Goal: Transaction & Acquisition: Purchase product/service

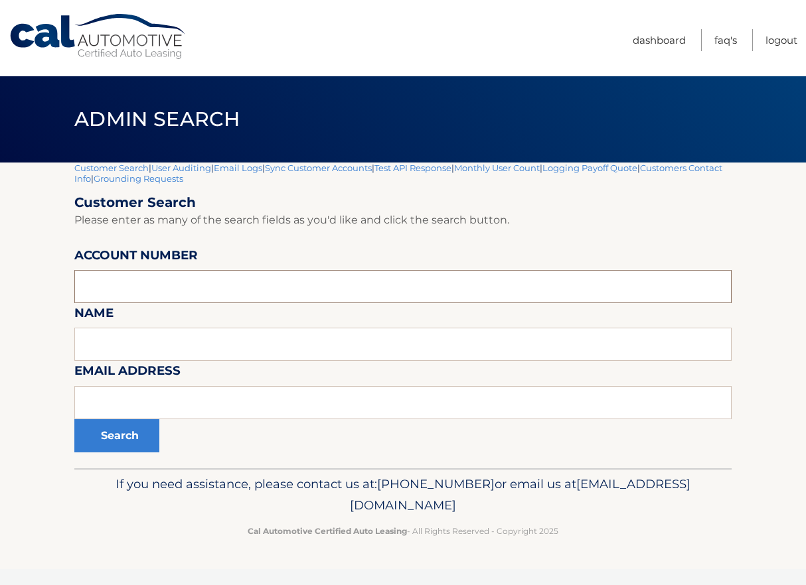
click at [125, 285] on input "text" at bounding box center [402, 286] width 657 height 33
click at [125, 355] on input "text" at bounding box center [402, 344] width 657 height 33
type input "empey"
click at [74, 419] on button "Search" at bounding box center [116, 435] width 85 height 33
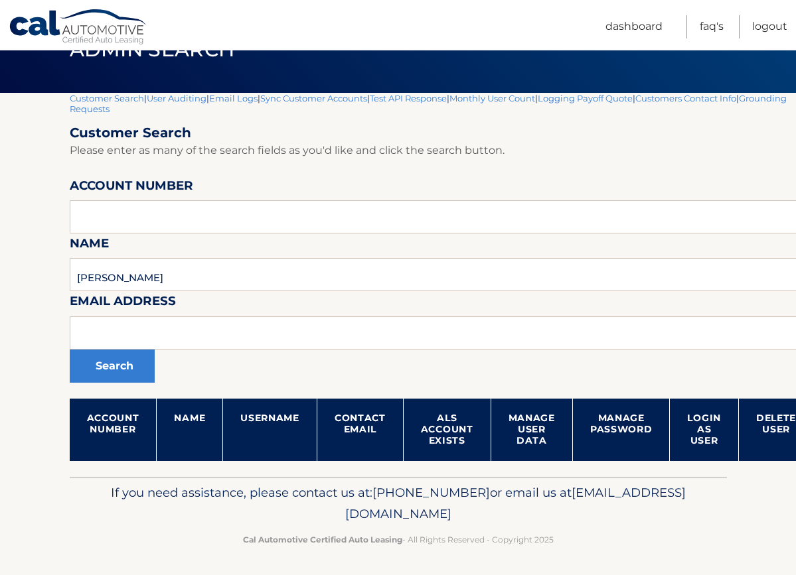
scroll to position [72, 0]
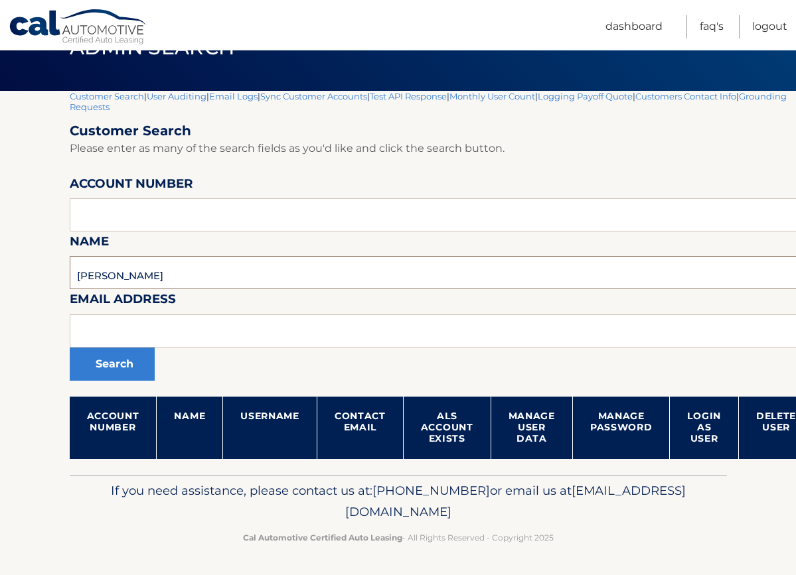
drag, startPoint x: 106, startPoint y: 273, endPoint x: 13, endPoint y: 271, distance: 93.0
click at [13, 271] on section "Customer Search | User Auditing | Email Logs | Sync Customer Accounts | Test AP…" at bounding box center [398, 283] width 796 height 384
click at [129, 220] on input "text" at bounding box center [442, 214] width 744 height 33
paste input "44455532251"
type input "44455532251"
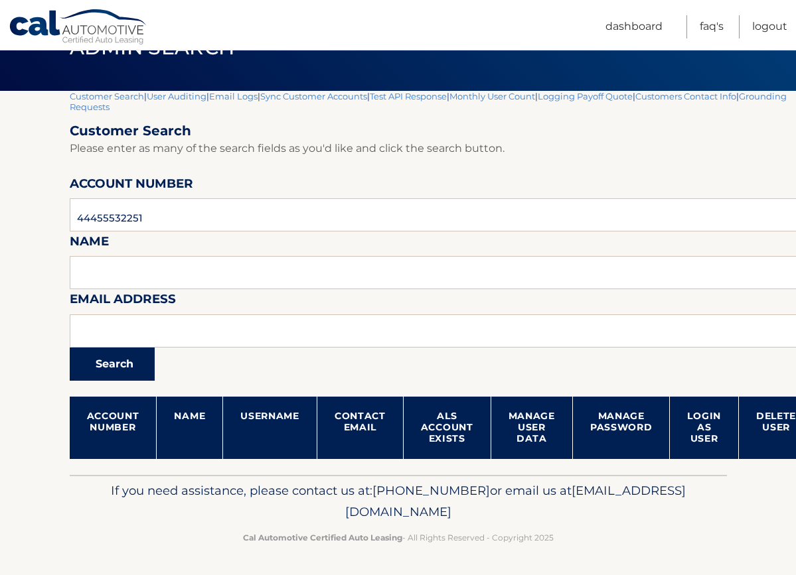
click at [118, 370] on button "Search" at bounding box center [112, 364] width 85 height 33
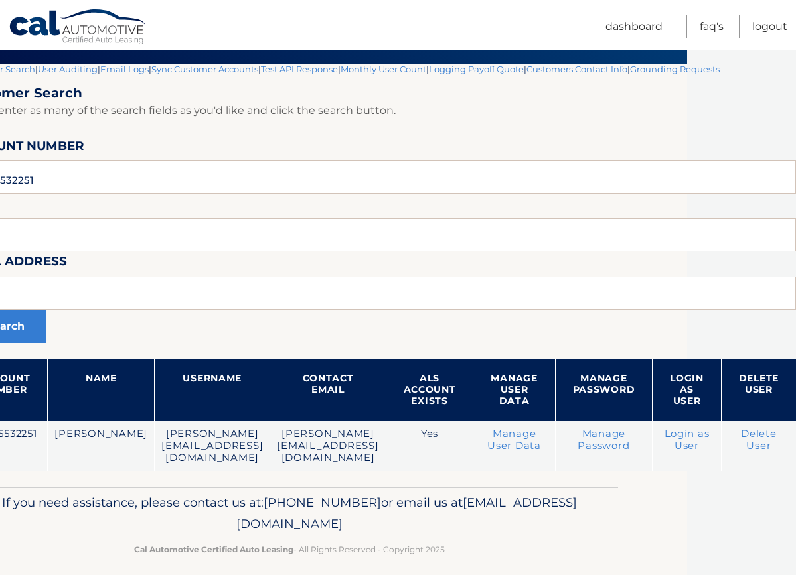
scroll to position [99, 124]
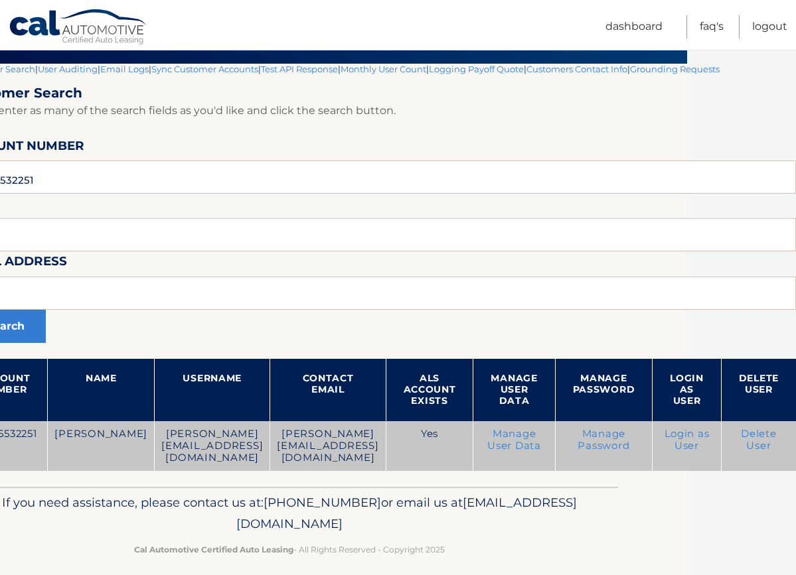
click at [692, 439] on link "Login as User" at bounding box center [686, 440] width 45 height 24
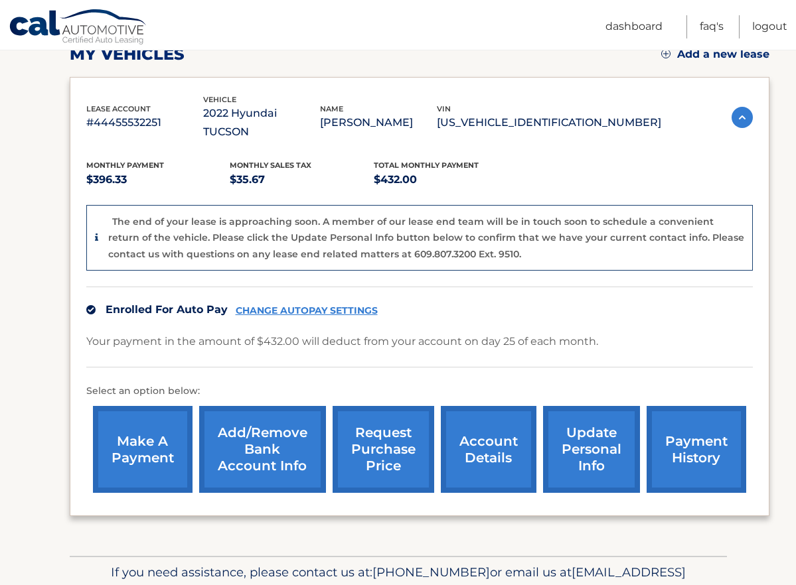
scroll to position [199, 0]
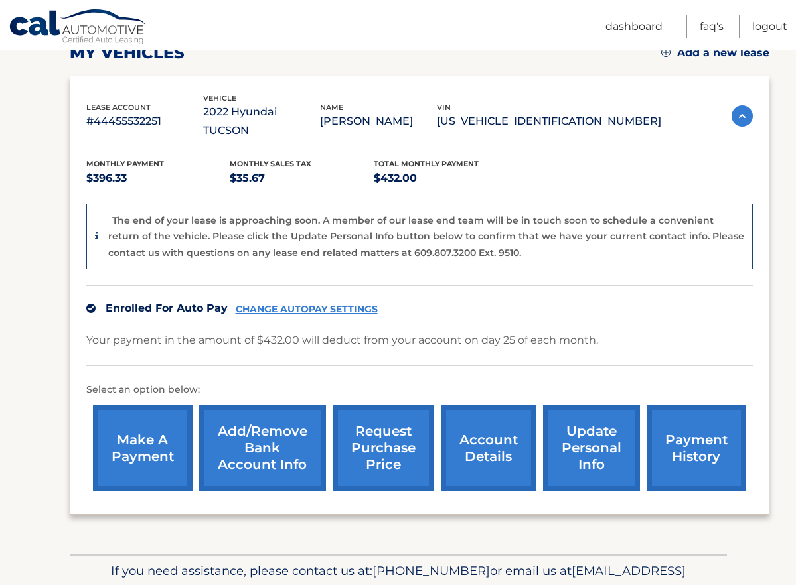
click at [716, 431] on link "payment history" at bounding box center [697, 448] width 100 height 87
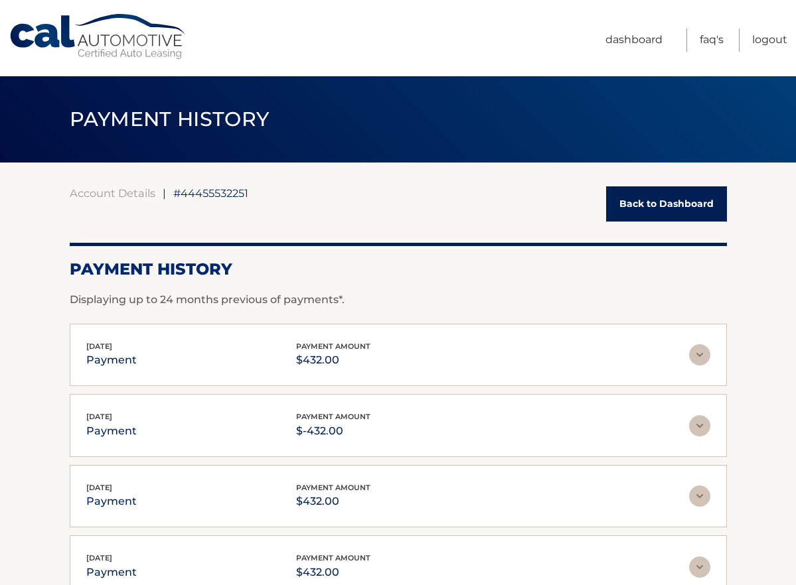
click at [355, 357] on p "$432.00" at bounding box center [333, 360] width 74 height 19
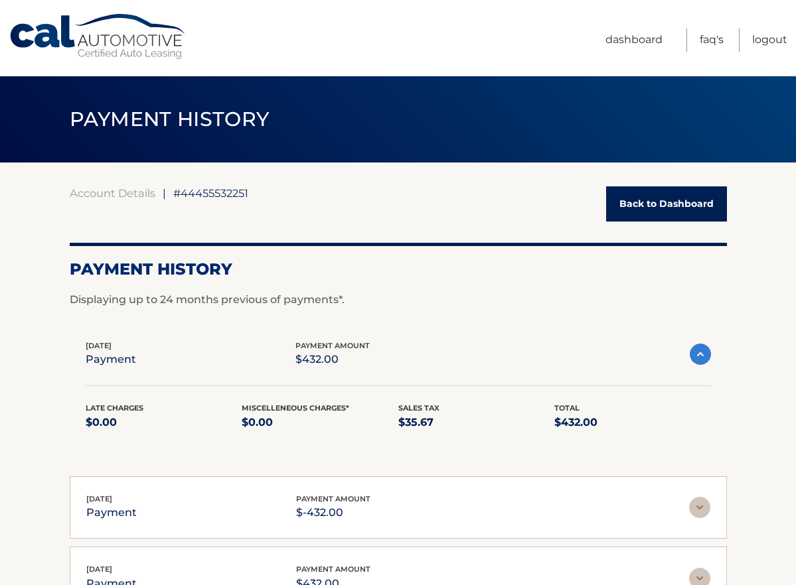
scroll to position [66, 0]
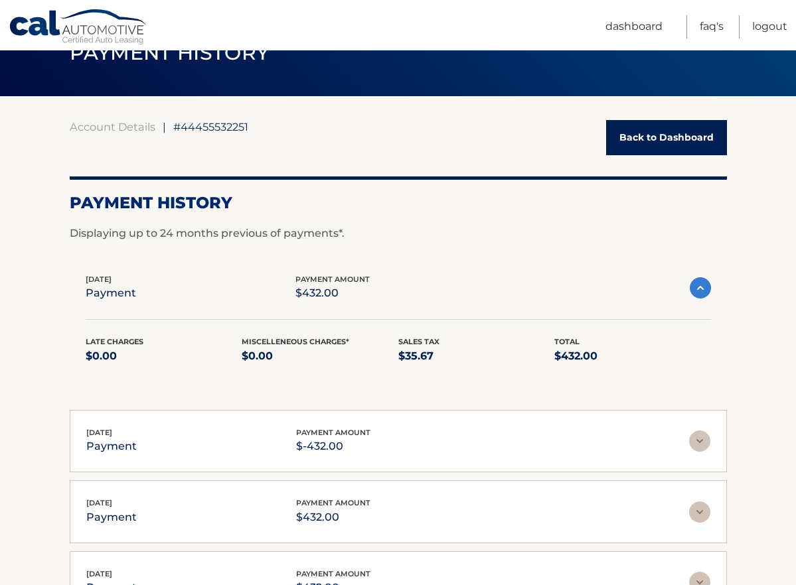
click at [343, 429] on span "payment amount" at bounding box center [333, 432] width 74 height 9
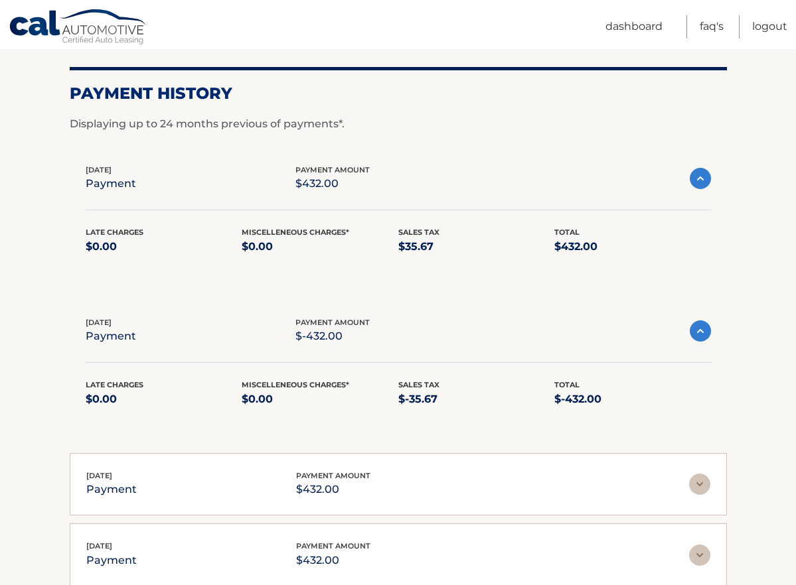
scroll to position [199, 0]
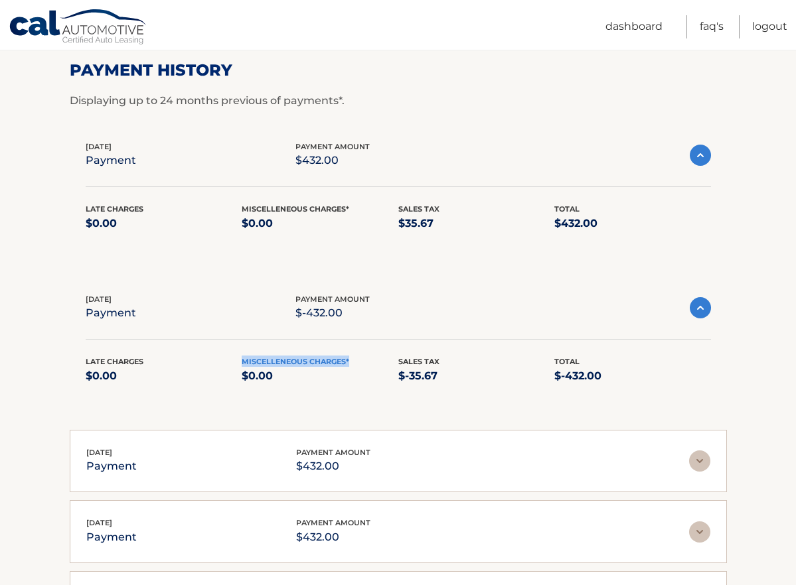
drag, startPoint x: 348, startPoint y: 361, endPoint x: 242, endPoint y: 359, distance: 105.6
click at [242, 359] on span "Miscelleneous Charges*" at bounding box center [296, 361] width 108 height 9
drag, startPoint x: 242, startPoint y: 359, endPoint x: 306, endPoint y: 366, distance: 64.1
click at [306, 366] on span "Miscelleneous Charges*" at bounding box center [296, 361] width 108 height 9
click at [658, 25] on link "Dashboard" at bounding box center [633, 26] width 57 height 23
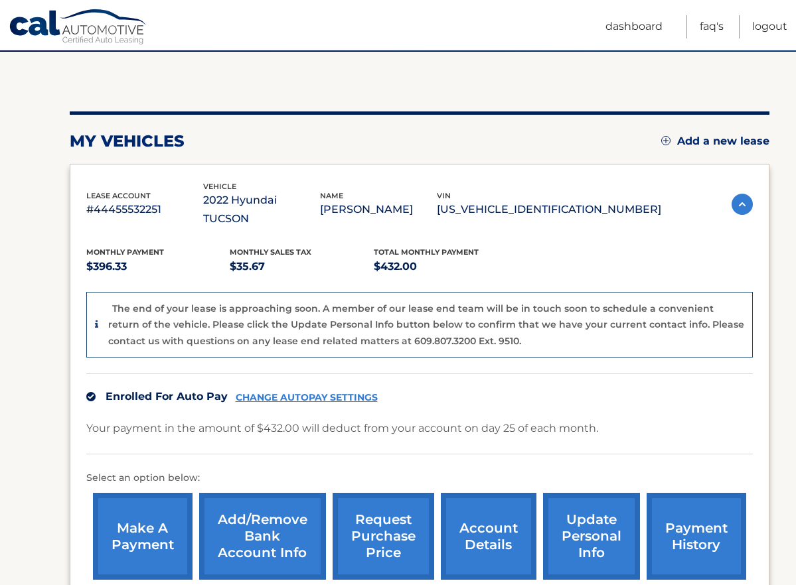
scroll to position [251, 0]
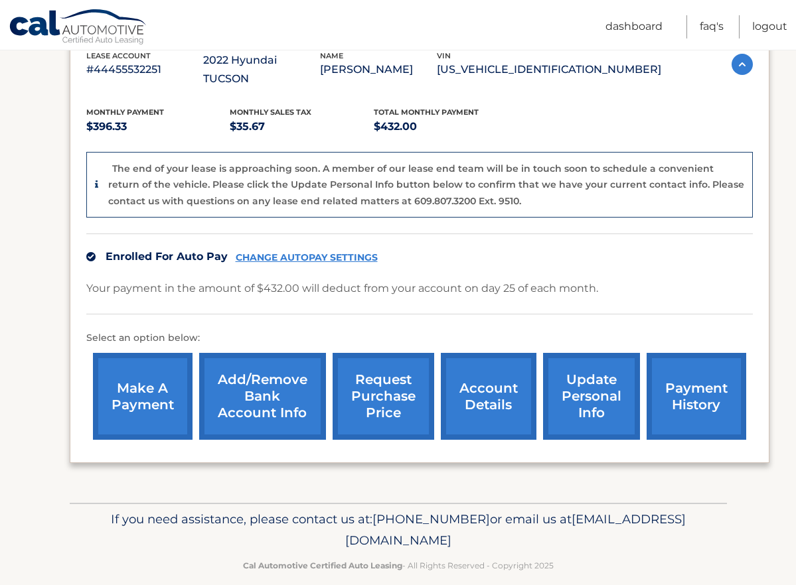
click at [694, 380] on link "payment history" at bounding box center [697, 396] width 100 height 87
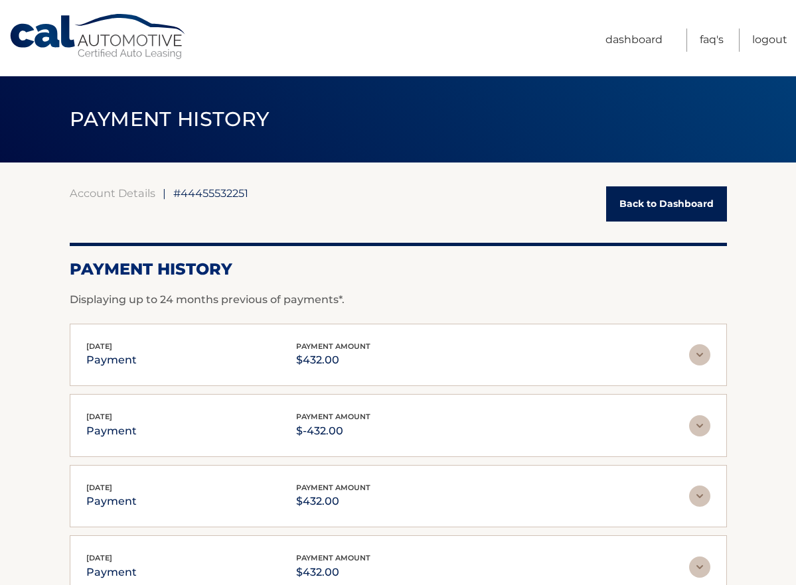
click at [294, 429] on div "Aug 25, 2025 payment payment amount $-432.00" at bounding box center [387, 426] width 603 height 30
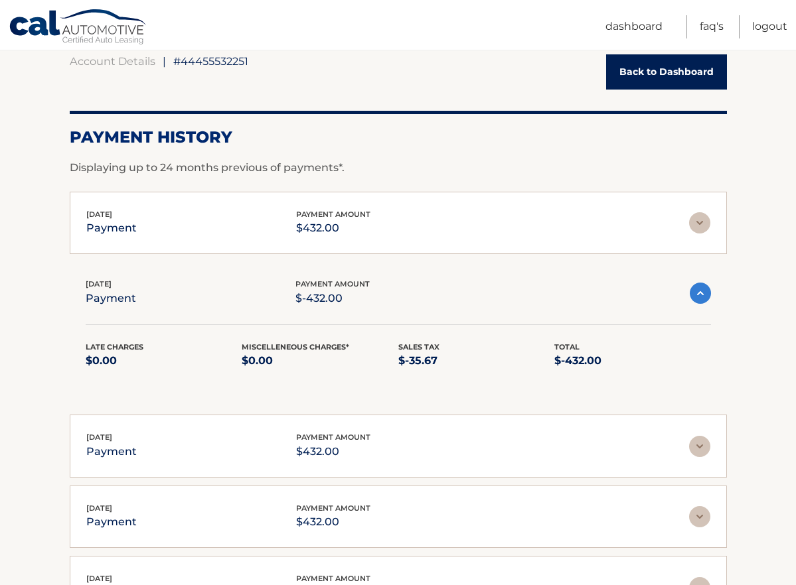
scroll to position [133, 0]
click at [303, 448] on p "$432.00" at bounding box center [333, 451] width 74 height 19
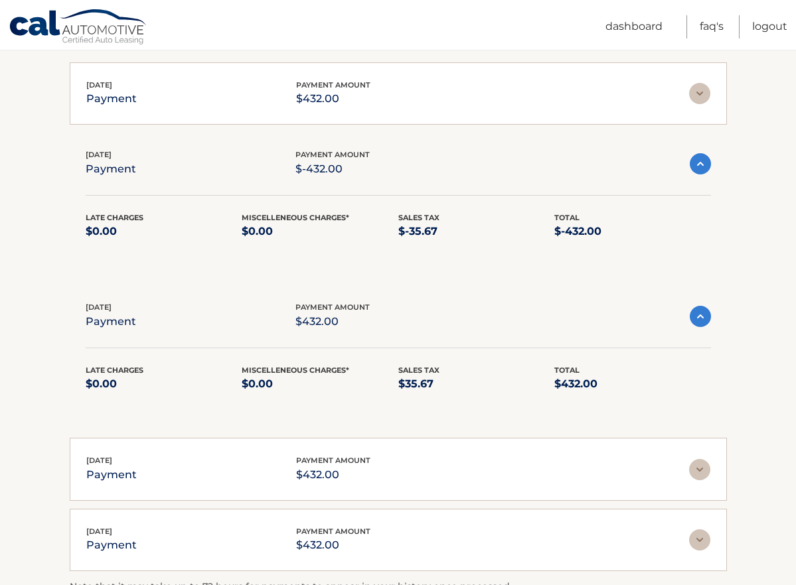
scroll to position [266, 0]
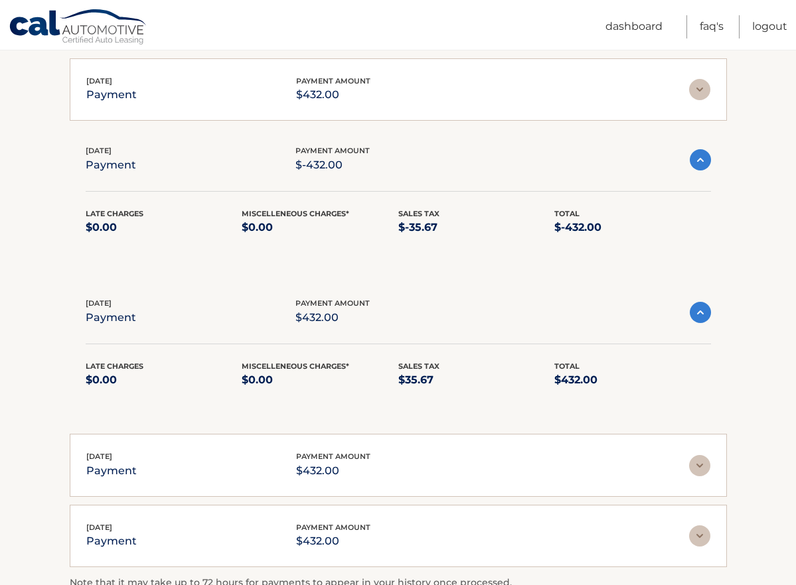
click at [309, 471] on p "$432.00" at bounding box center [333, 471] width 74 height 19
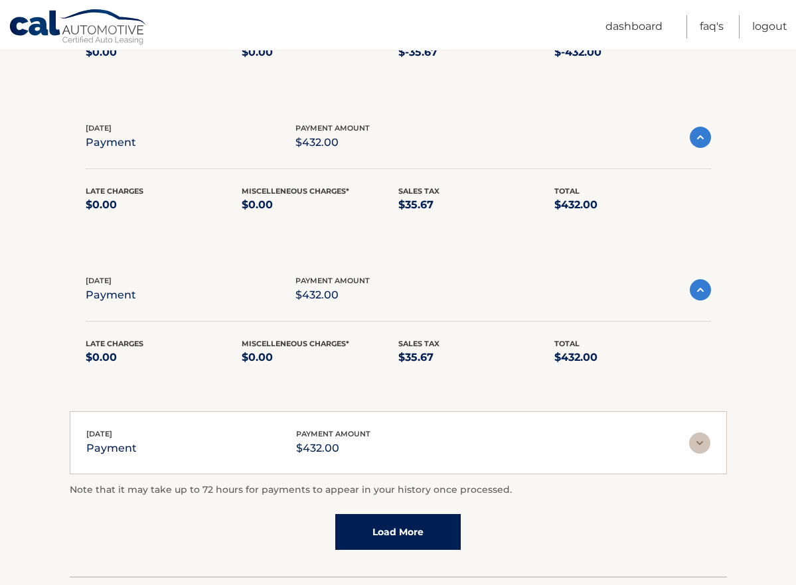
scroll to position [465, 0]
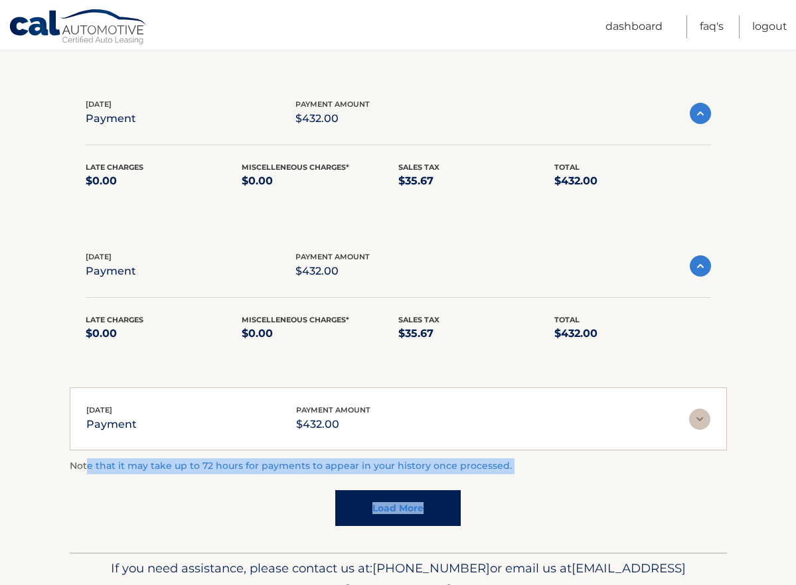
drag, startPoint x: 84, startPoint y: 467, endPoint x: 538, endPoint y: 479, distance: 454.2
click at [538, 479] on div "Note that it may take up to 72 hours for payments to appear in your history onc…" at bounding box center [398, 493] width 657 height 68
drag, startPoint x: 538, startPoint y: 479, endPoint x: 477, endPoint y: 464, distance: 62.1
click at [477, 464] on p "Note that it may take up to 72 hours for payments to appear in your history onc…" at bounding box center [398, 467] width 657 height 16
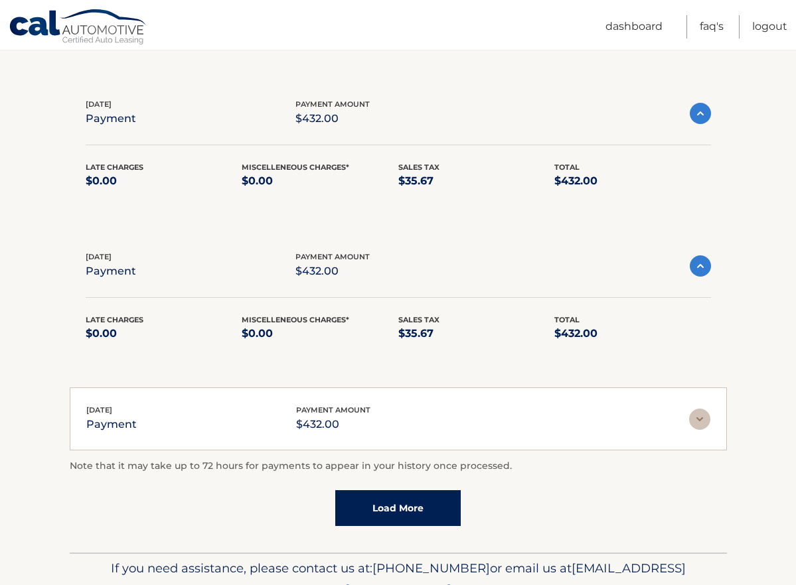
drag, startPoint x: 513, startPoint y: 471, endPoint x: 60, endPoint y: 462, distance: 452.8
click at [60, 462] on section "Account Details | #44455532251 Back to Dashboard Payment History Displaying up …" at bounding box center [398, 125] width 796 height 855
click at [35, 406] on section "Account Details | #44455532251 Back to Dashboard Payment History Displaying up …" at bounding box center [398, 125] width 796 height 855
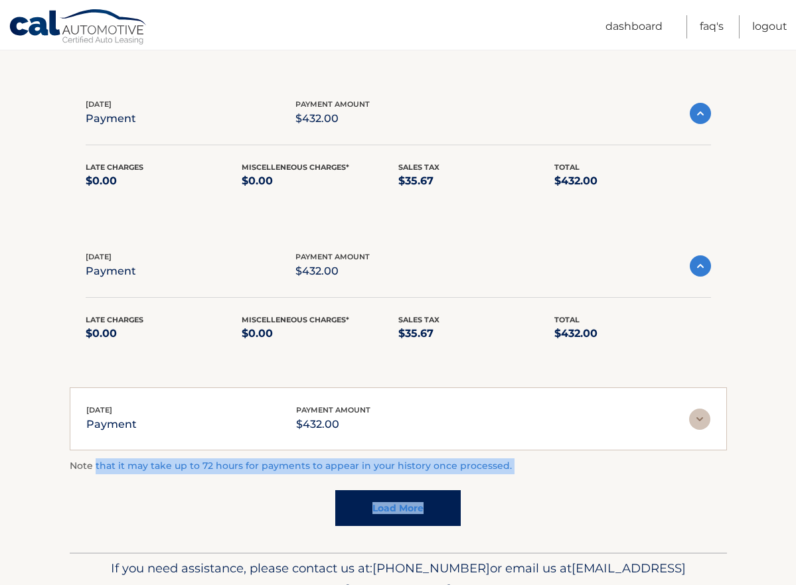
drag, startPoint x: 91, startPoint y: 459, endPoint x: 522, endPoint y: 476, distance: 431.8
click at [522, 476] on div "Note that it may take up to 72 hours for payments to appear in your history onc…" at bounding box center [398, 493] width 657 height 68
click at [81, 496] on div "Note that it may take up to 72 hours for payments to appear in your history onc…" at bounding box center [398, 493] width 657 height 68
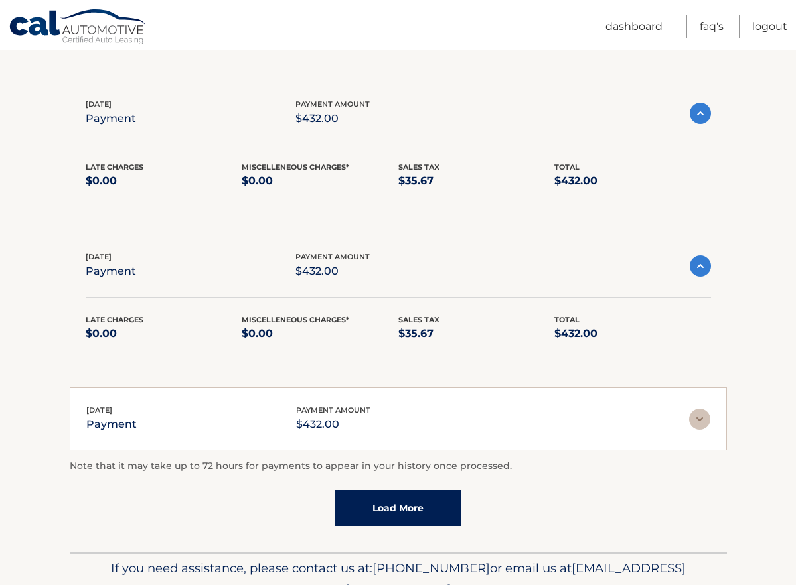
drag, startPoint x: 70, startPoint y: 468, endPoint x: 545, endPoint y: 453, distance: 475.5
click at [545, 453] on div "Account Details | #44455532251 Back to Dashboard Payment History Displaying up …" at bounding box center [398, 124] width 657 height 804
click at [109, 473] on p "Note that it may take up to 72 hours for payments to appear in your history onc…" at bounding box center [398, 467] width 657 height 16
click at [82, 471] on p "Note that it may take up to 72 hours for payments to appear in your history onc…" at bounding box center [398, 467] width 657 height 16
drag, startPoint x: 65, startPoint y: 467, endPoint x: 552, endPoint y: 469, distance: 487.2
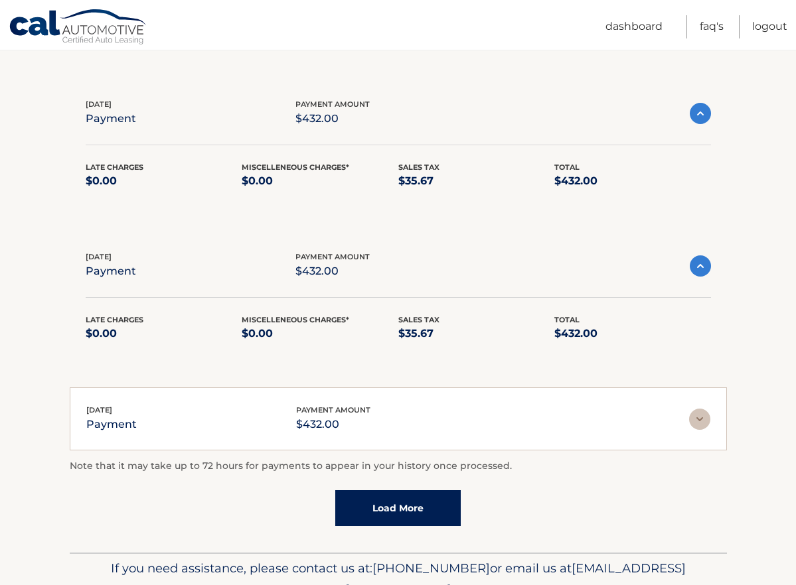
click at [552, 469] on section "Account Details | #44455532251 Back to Dashboard Payment History Displaying up …" at bounding box center [398, 125] width 796 height 855
click at [86, 498] on div "Note that it may take up to 72 hours for payments to appear in your history onc…" at bounding box center [398, 493] width 657 height 68
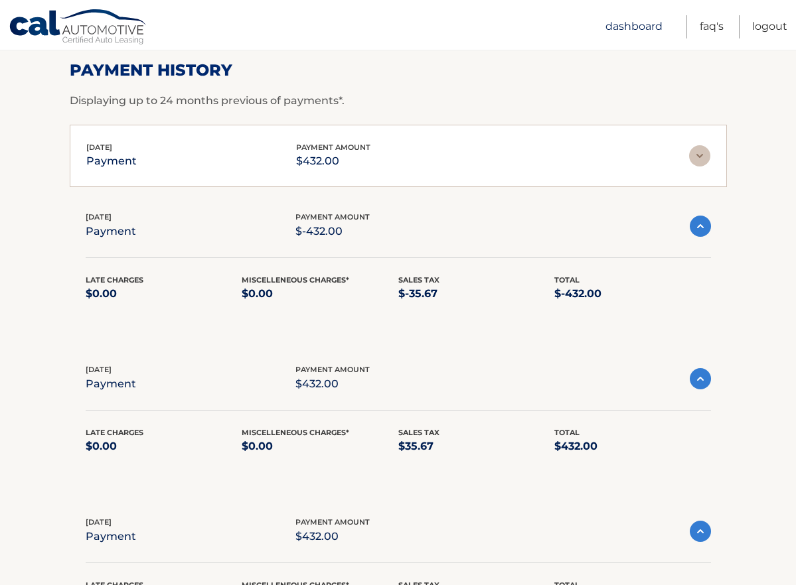
click at [648, 25] on link "Dashboard" at bounding box center [633, 26] width 57 height 23
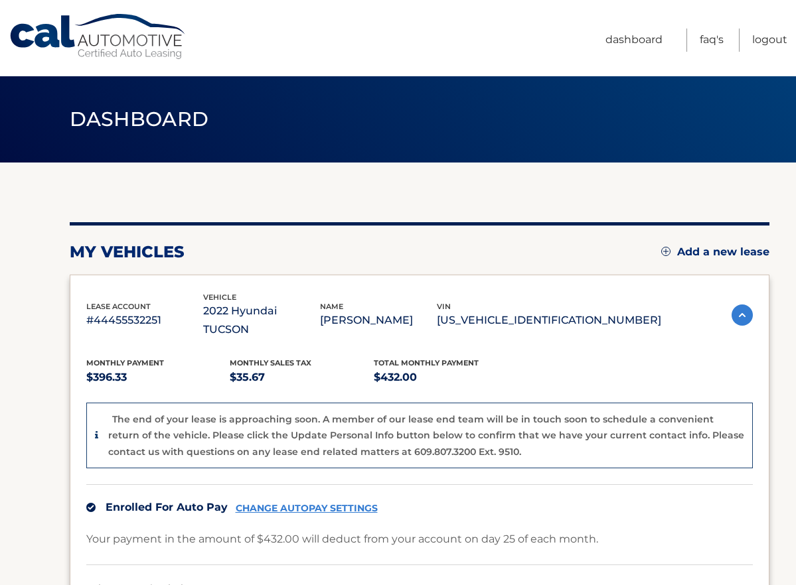
scroll to position [251, 0]
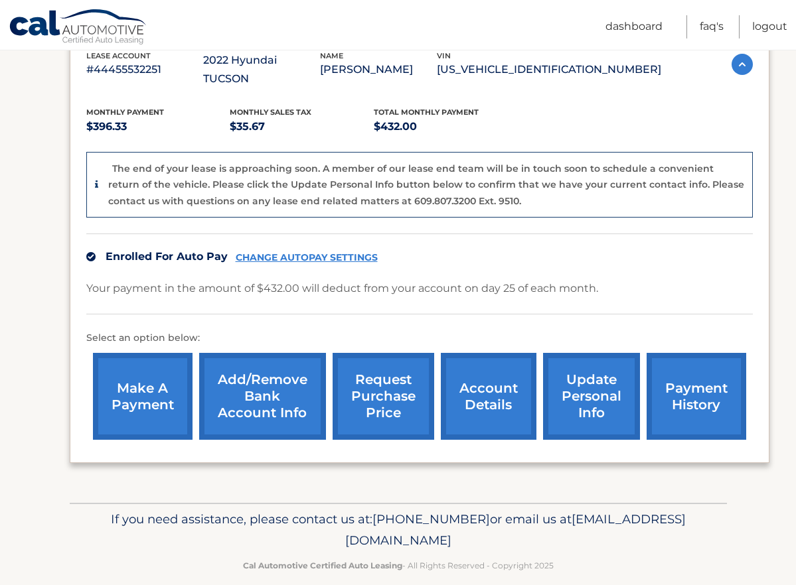
click at [161, 374] on link "make a payment" at bounding box center [143, 396] width 100 height 87
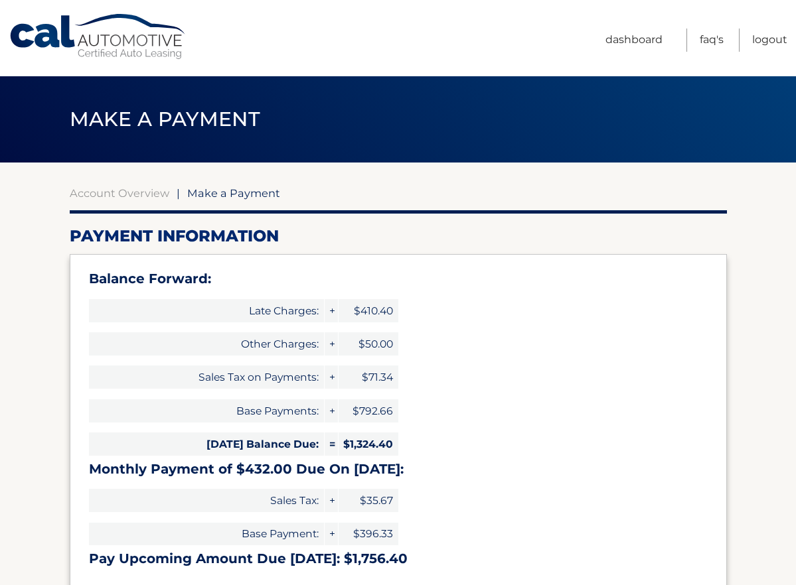
select select "YjE3MGM4YzktYWViZC00NTcxLTk3NmUtMzUxMzM3MjljYjZm"
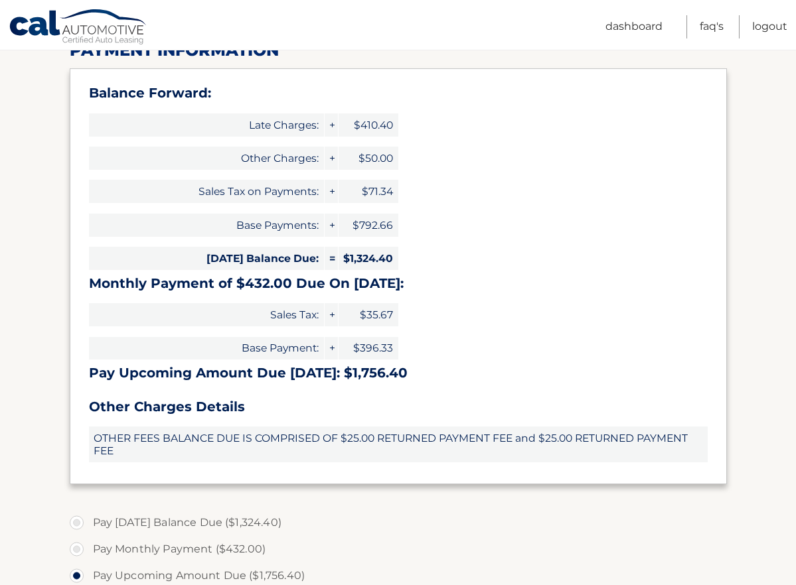
scroll to position [199, 0]
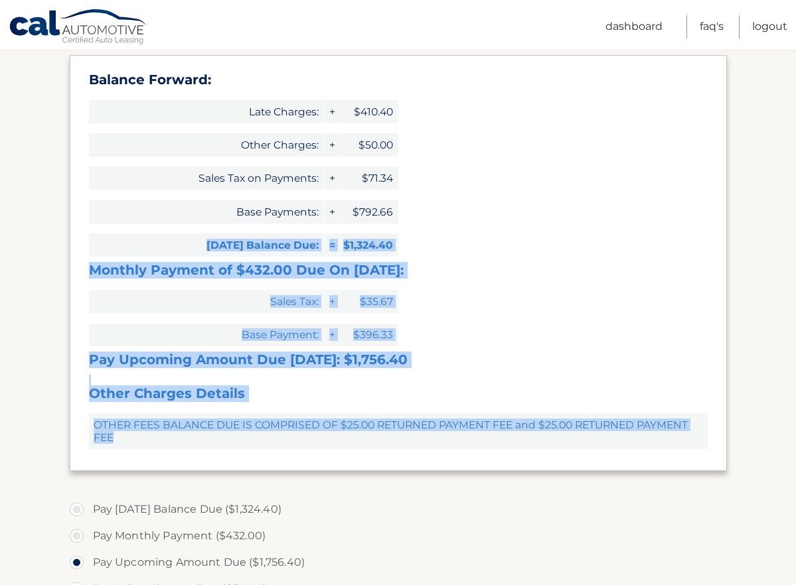
drag, startPoint x: 195, startPoint y: 245, endPoint x: 507, endPoint y: 470, distance: 384.6
click at [507, 470] on div "Balance Forward: Late Charges: + $410.40 Other Charges: + $50.00 Sales Tax on P…" at bounding box center [398, 263] width 657 height 416
click at [354, 359] on h3 "Pay Upcoming Amount Due Sep 25: $1,756.40" at bounding box center [398, 360] width 619 height 17
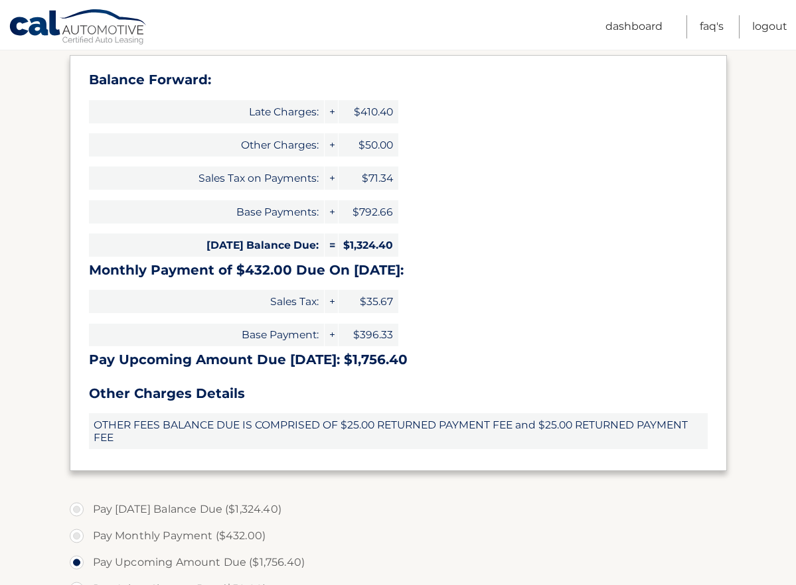
click at [355, 353] on h3 "Pay Upcoming Amount Due Sep 25: $1,756.40" at bounding box center [398, 360] width 619 height 17
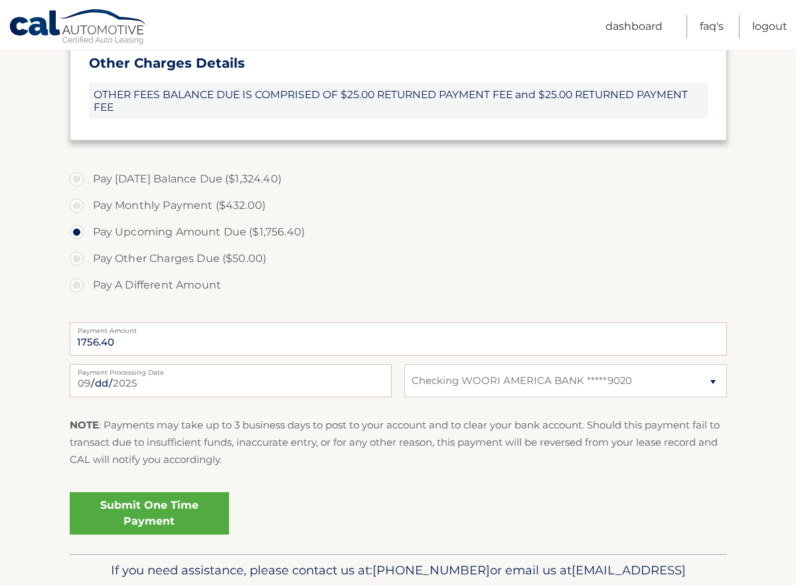
scroll to position [531, 0]
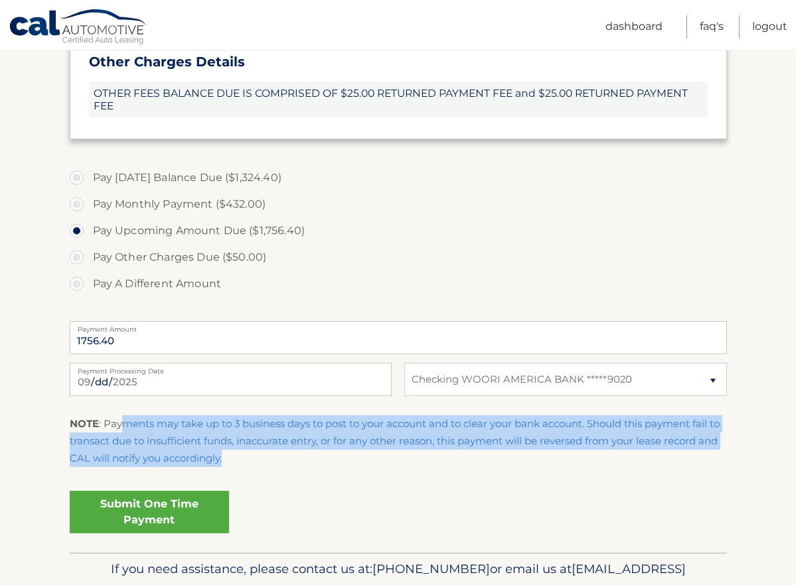
drag, startPoint x: 120, startPoint y: 419, endPoint x: 445, endPoint y: 464, distance: 328.3
click at [445, 464] on p "NOTE : Payments may take up to 3 business days to post to your account and to c…" at bounding box center [398, 442] width 657 height 52
drag, startPoint x: 445, startPoint y: 464, endPoint x: 267, endPoint y: 459, distance: 178.0
click at [267, 459] on p "NOTE : Payments may take up to 3 business days to post to your account and to c…" at bounding box center [398, 442] width 657 height 52
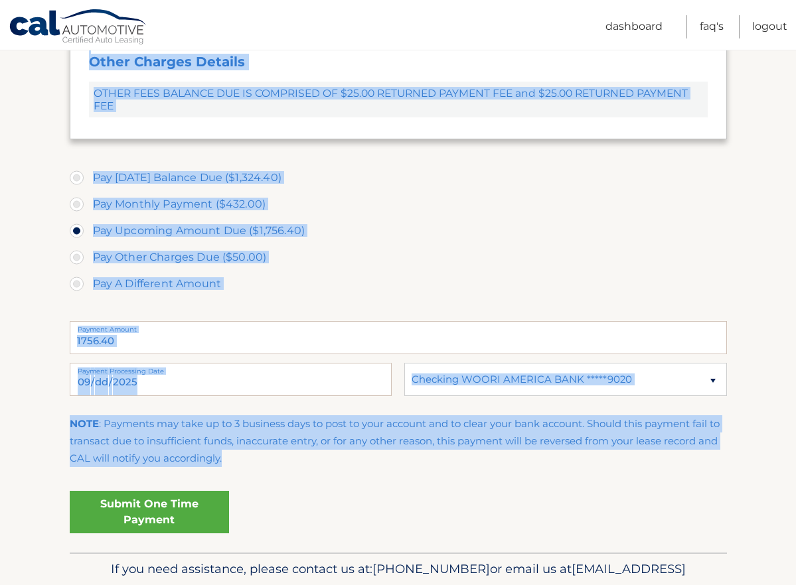
drag, startPoint x: 228, startPoint y: 460, endPoint x: 44, endPoint y: 423, distance: 186.8
click at [44, 423] on section "Account Overview | Make a Payment Payment Information Balance Forward: Late Cha…" at bounding box center [398, 92] width 796 height 921
drag, startPoint x: 44, startPoint y: 423, endPoint x: 247, endPoint y: 458, distance: 205.4
click at [247, 458] on p "NOTE : Payments may take up to 3 business days to post to your account and to c…" at bounding box center [398, 442] width 657 height 52
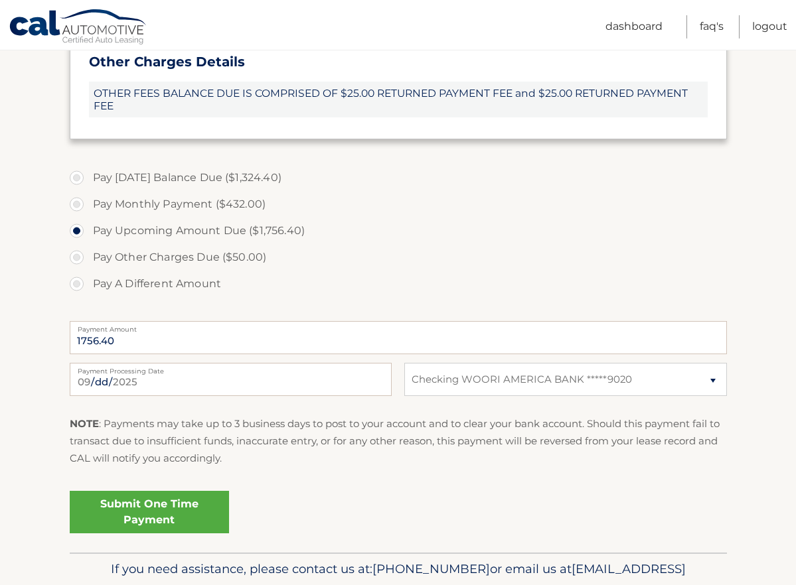
click at [218, 460] on p "NOTE : Payments may take up to 3 business days to post to your account and to c…" at bounding box center [398, 442] width 657 height 52
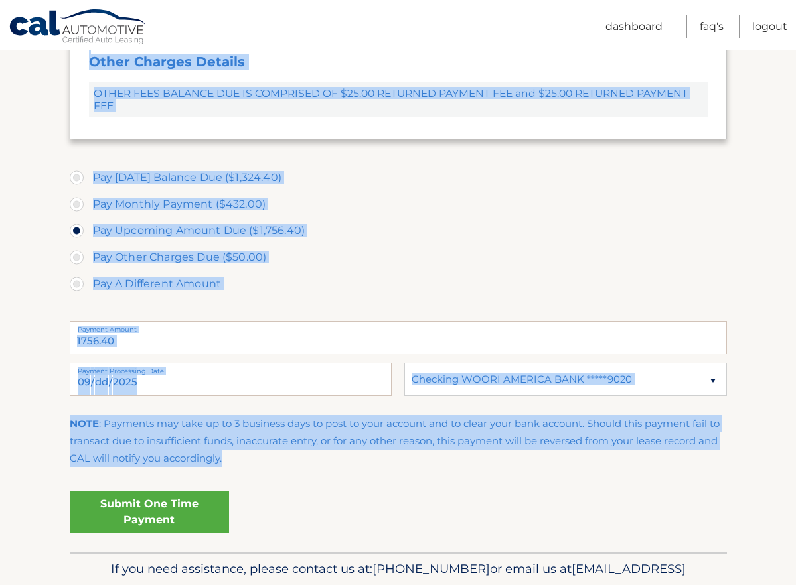
drag, startPoint x: 232, startPoint y: 459, endPoint x: 60, endPoint y: 424, distance: 175.3
click at [60, 424] on section "Account Overview | Make a Payment Payment Information Balance Forward: Late Cha…" at bounding box center [398, 92] width 796 height 921
drag, startPoint x: 60, startPoint y: 424, endPoint x: 243, endPoint y: 444, distance: 184.3
click at [242, 444] on p "NOTE : Payments may take up to 3 business days to post to your account and to c…" at bounding box center [398, 442] width 657 height 52
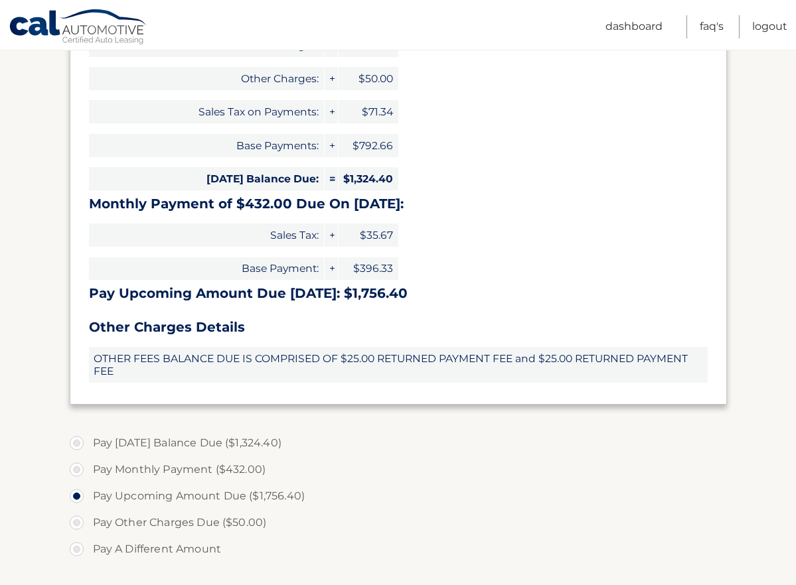
scroll to position [0, 0]
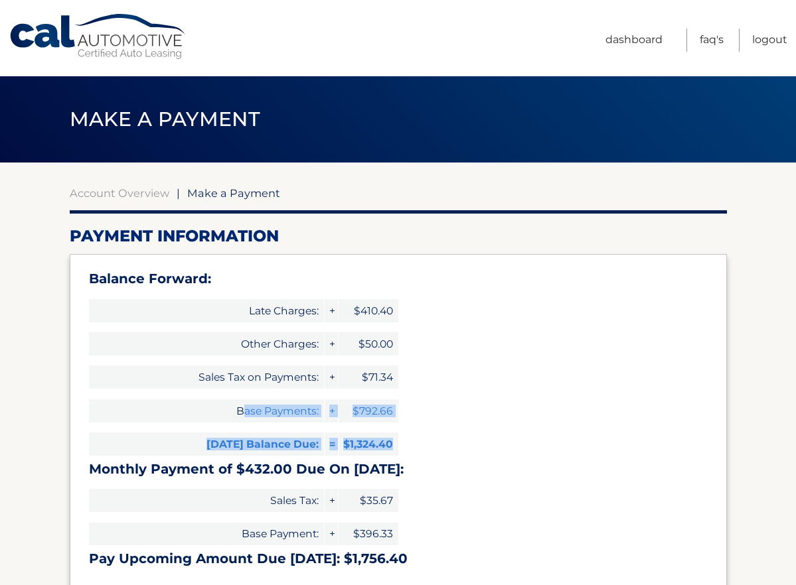
drag, startPoint x: 241, startPoint y: 408, endPoint x: 419, endPoint y: 438, distance: 180.4
click at [419, 438] on div "Balance Forward: Late Charges: + $410.40 Other Charges: + $50.00 Sales Tax on P…" at bounding box center [398, 462] width 657 height 416
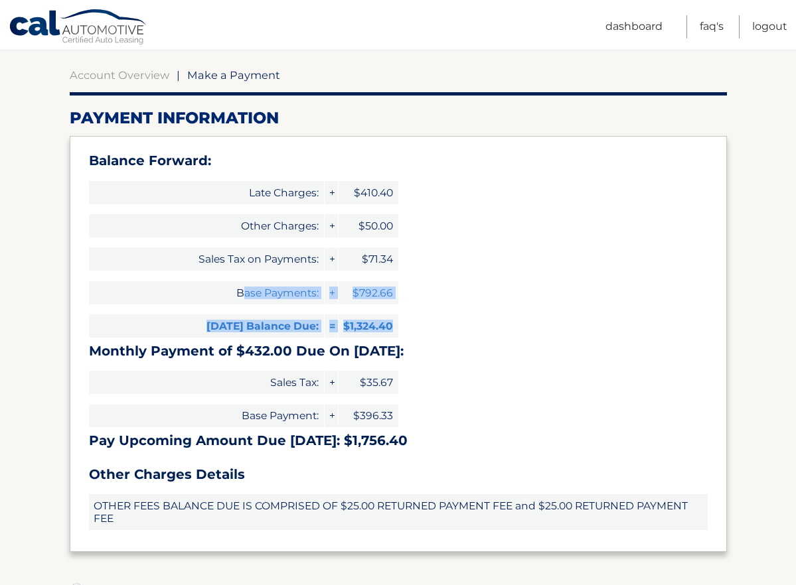
scroll to position [332, 0]
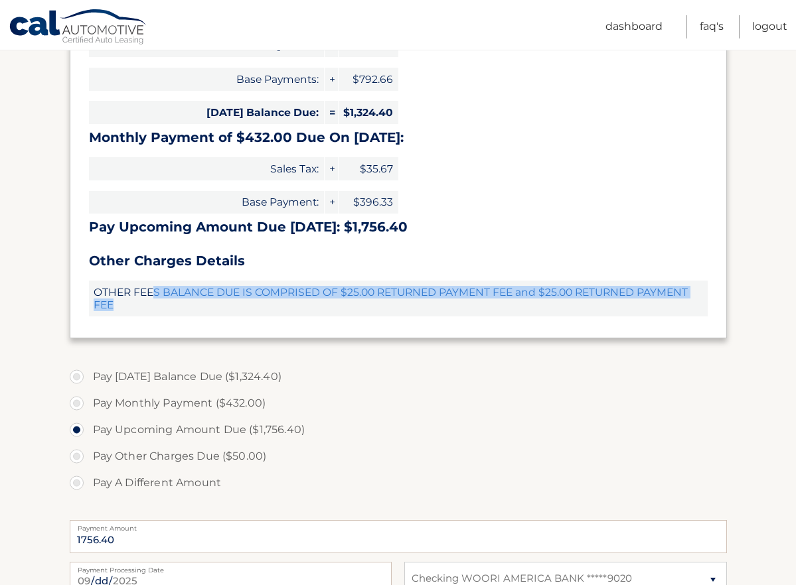
drag, startPoint x: 153, startPoint y: 293, endPoint x: 554, endPoint y: 343, distance: 403.3
click at [554, 343] on section "Account Overview | Make a Payment Payment Information Balance Forward: Late Cha…" at bounding box center [398, 303] width 657 height 897
click at [400, 309] on span "OTHER FEES BALANCE DUE IS COMPRISED OF $25.00 RETURNED PAYMENT FEE and $25.00 R…" at bounding box center [398, 299] width 619 height 36
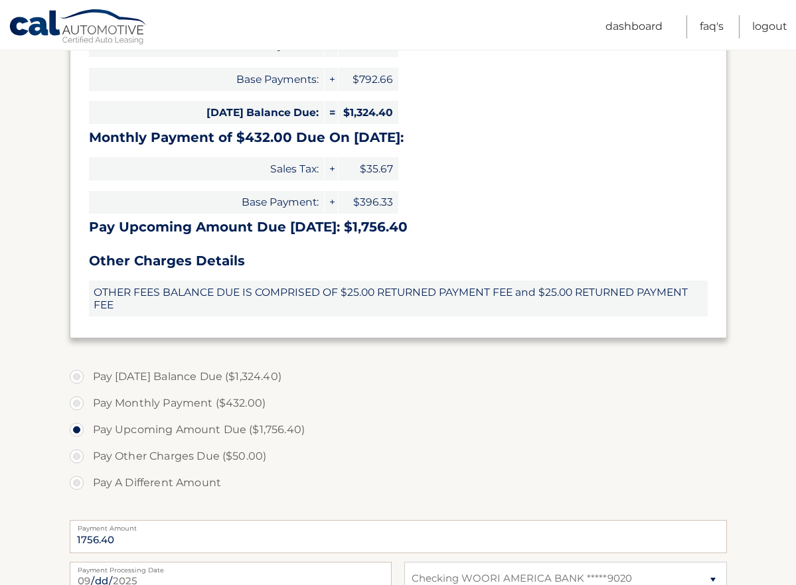
click at [337, 290] on span "OTHER FEES BALANCE DUE IS COMPRISED OF $25.00 RETURNED PAYMENT FEE and $25.00 R…" at bounding box center [398, 299] width 619 height 36
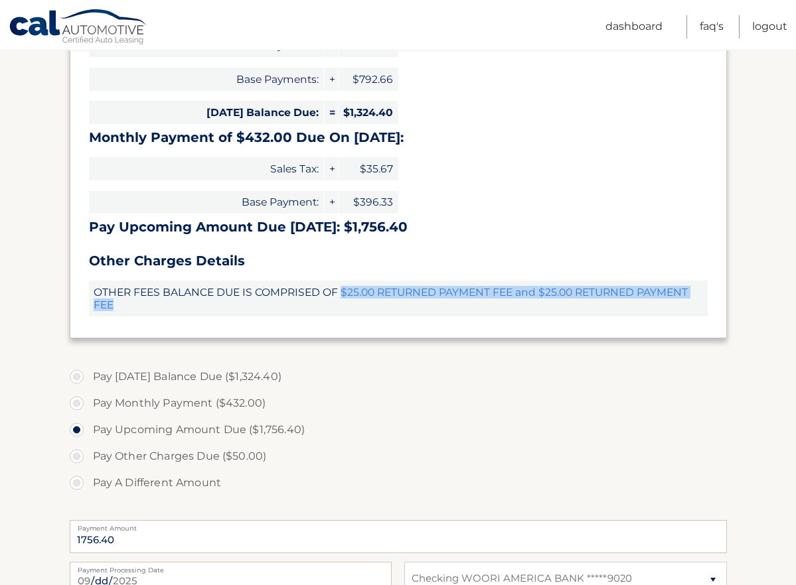
drag, startPoint x: 343, startPoint y: 295, endPoint x: 501, endPoint y: 306, distance: 158.4
click at [501, 306] on span "OTHER FEES BALANCE DUE IS COMPRISED OF $25.00 RETURNED PAYMENT FEE and $25.00 R…" at bounding box center [398, 299] width 619 height 36
click at [650, 31] on link "Dashboard" at bounding box center [633, 26] width 57 height 23
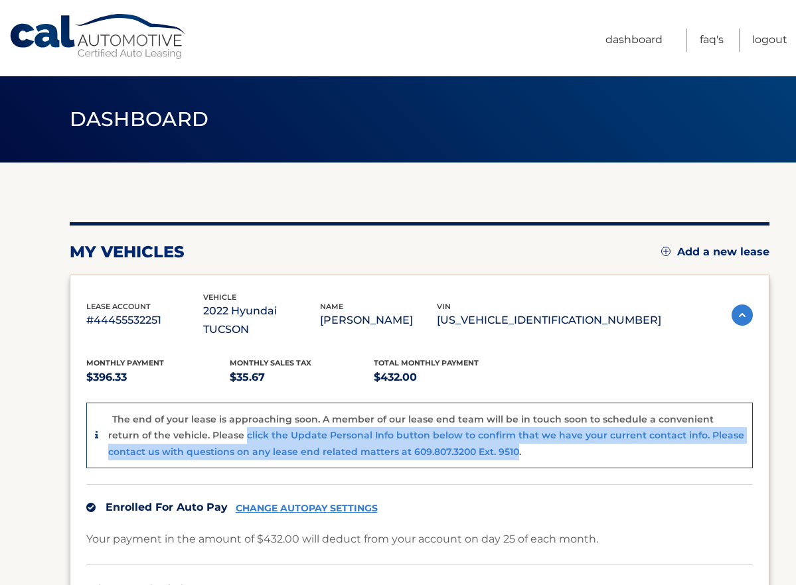
drag, startPoint x: 473, startPoint y: 434, endPoint x: 213, endPoint y: 410, distance: 260.6
click at [213, 412] on div "The end of your lease is approaching soon. A member of our lease end team will …" at bounding box center [426, 436] width 636 height 49
drag, startPoint x: 213, startPoint y: 410, endPoint x: 384, endPoint y: 419, distance: 171.5
click at [384, 419] on p "The end of your lease is approaching soon. A member of our lease end team will …" at bounding box center [426, 436] width 636 height 44
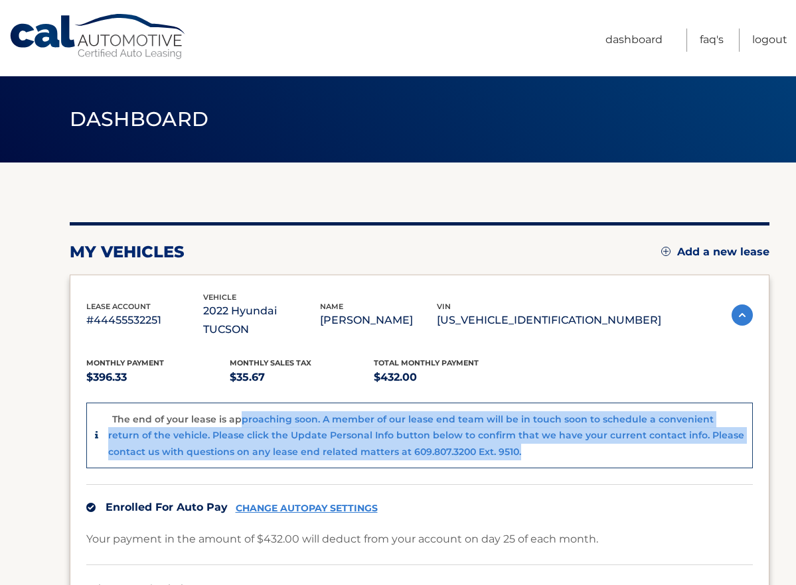
drag, startPoint x: 478, startPoint y: 440, endPoint x: 239, endPoint y: 406, distance: 241.4
click at [239, 412] on div "The end of your lease is approaching soon. A member of our lease end team will …" at bounding box center [426, 436] width 636 height 49
drag, startPoint x: 239, startPoint y: 406, endPoint x: 383, endPoint y: 423, distance: 145.1
click at [383, 423] on div "The end of your lease is approaching soon. A member of our lease end team will …" at bounding box center [426, 436] width 636 height 49
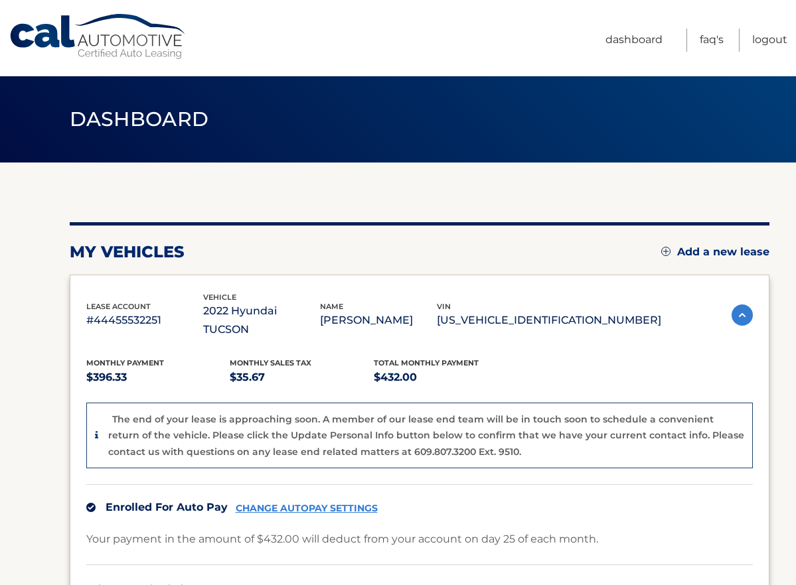
click at [473, 427] on p "The end of your lease is approaching soon. A member of our lease end team will …" at bounding box center [426, 436] width 636 height 44
